Goal: Book appointment/travel/reservation

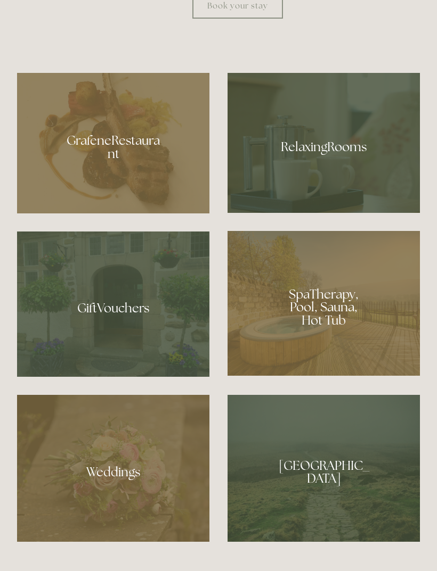
scroll to position [763, 0]
click at [337, 370] on div at bounding box center [323, 303] width 192 height 145
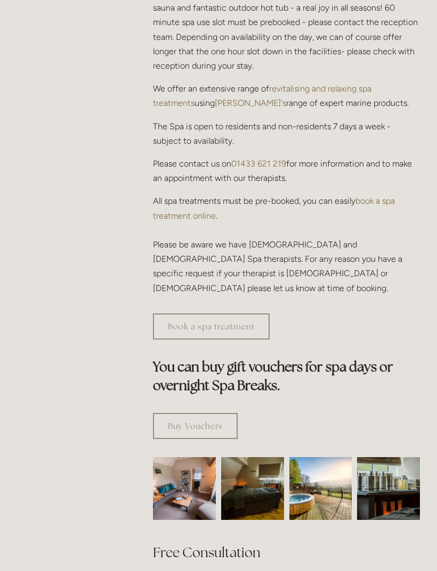
scroll to position [400, 0]
click at [383, 201] on link "book a spa treatment online" at bounding box center [275, 208] width 244 height 24
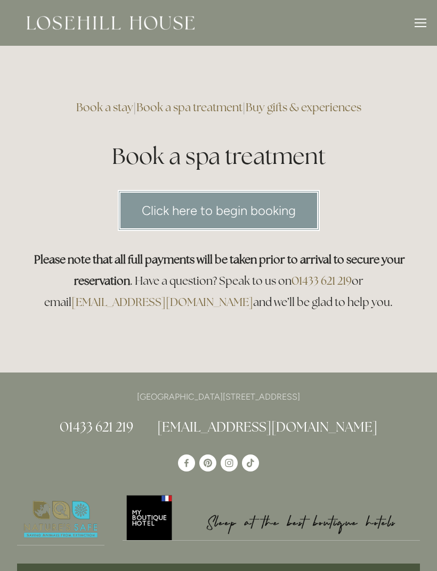
click at [420, 29] on div at bounding box center [420, 25] width 12 height 12
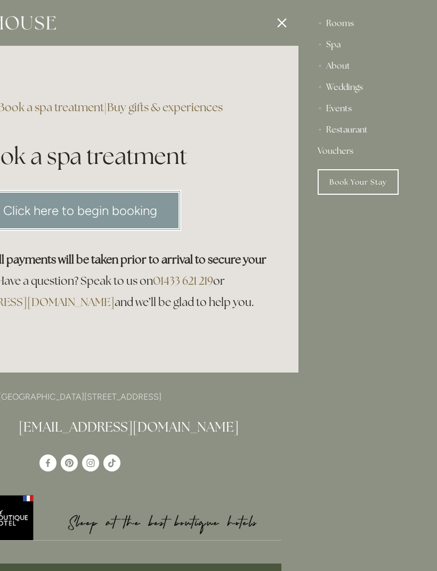
click at [335, 46] on div "Spa" at bounding box center [367, 44] width 100 height 21
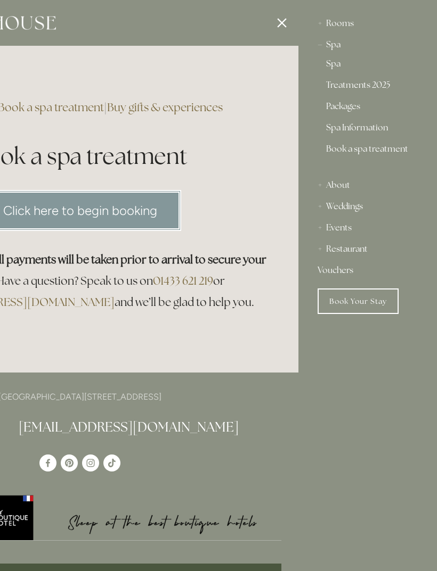
click at [374, 84] on link "Treatments 2025" at bounding box center [367, 87] width 83 height 13
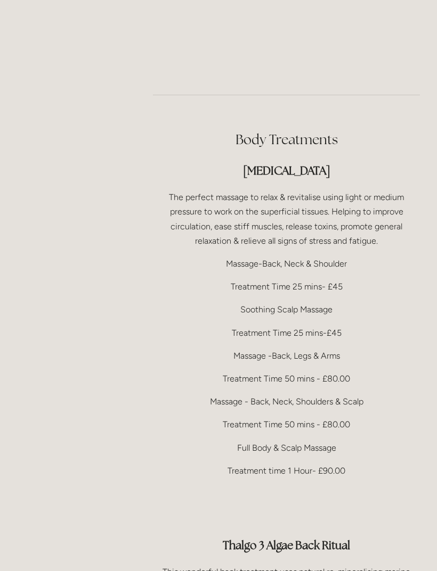
scroll to position [2202, 0]
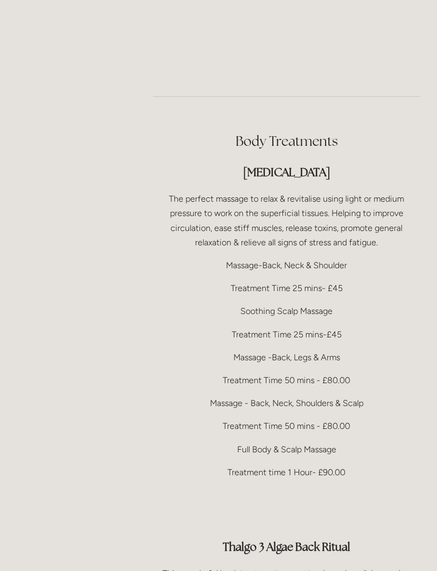
click at [361, 465] on p "Treatment time 1 Hour- £90.00" at bounding box center [286, 472] width 267 height 14
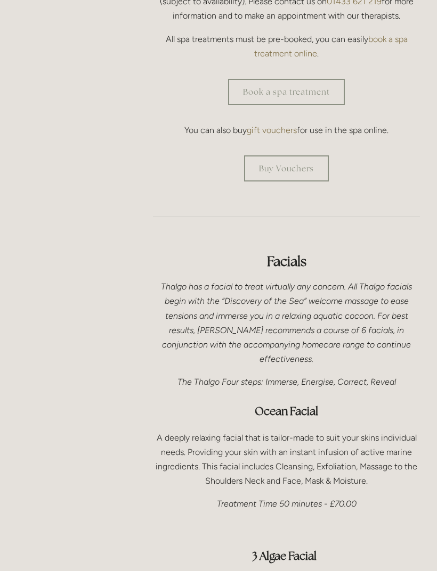
scroll to position [426, 0]
